Goal: Check status: Check status

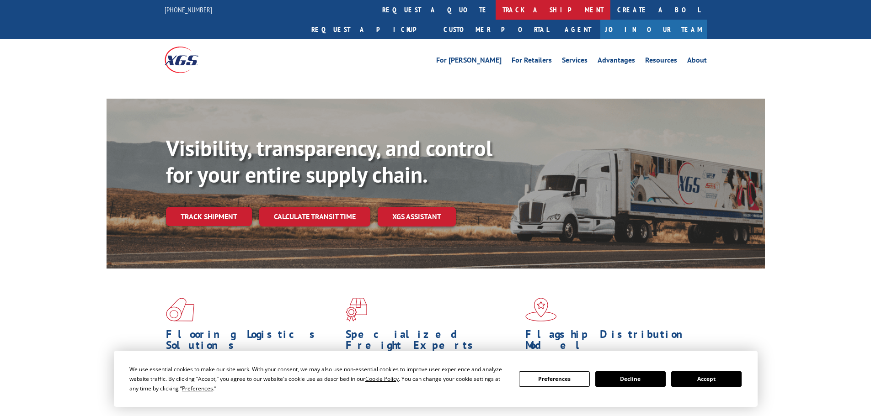
click at [495, 9] on link "track a shipment" at bounding box center [552, 10] width 115 height 20
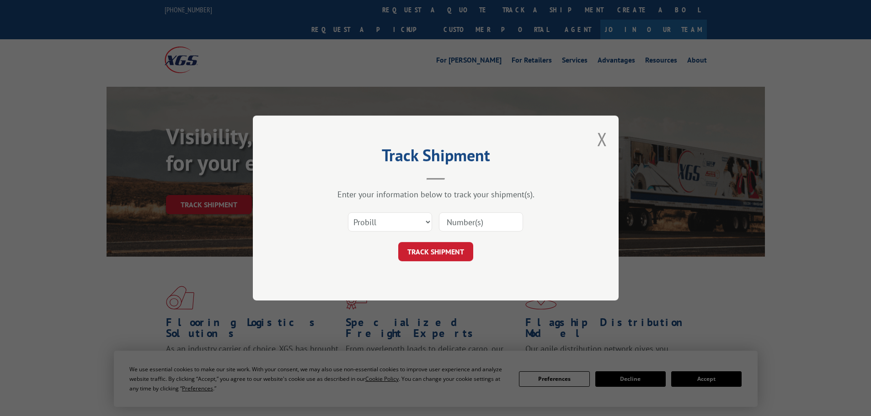
click at [427, 224] on select "Select category... Probill BOL PO" at bounding box center [390, 222] width 84 height 19
select select "bol"
click at [348, 213] on select "Select category... Probill BOL PO" at bounding box center [390, 222] width 84 height 19
click at [451, 227] on input at bounding box center [481, 222] width 84 height 19
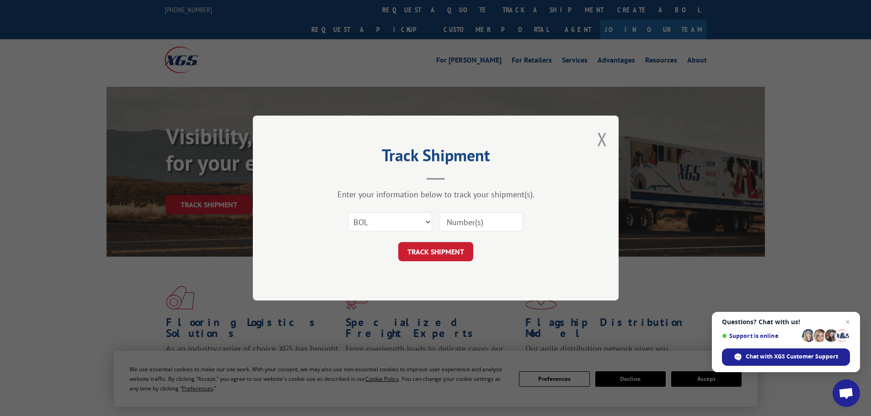
paste input "7050667"
type input "7050667"
click at [453, 253] on button "TRACK SHIPMENT" at bounding box center [435, 251] width 75 height 19
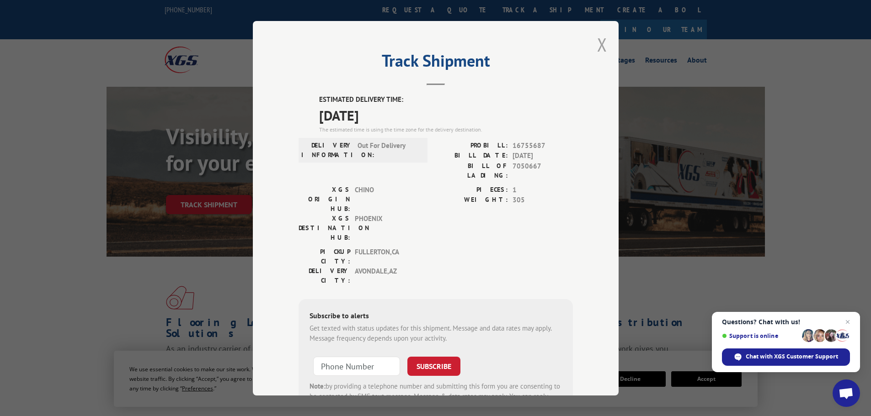
click at [599, 45] on button "Close modal" at bounding box center [602, 44] width 10 height 24
